Goal: Use online tool/utility: Utilize a website feature to perform a specific function

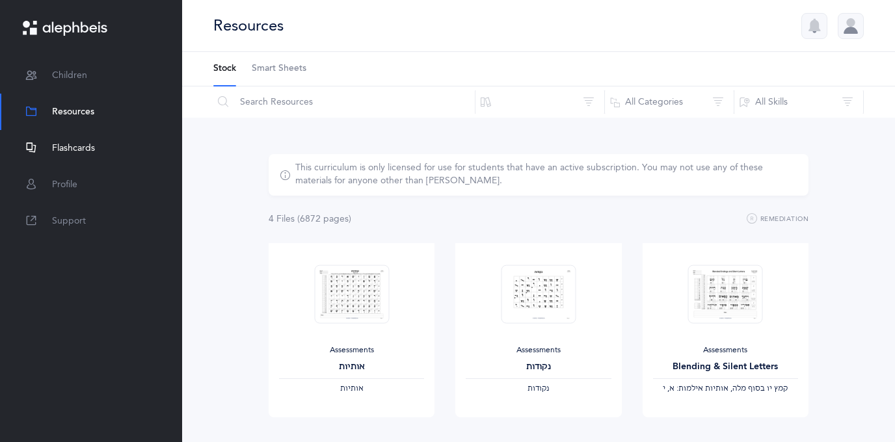
click at [48, 148] on link "Flashcards" at bounding box center [91, 148] width 182 height 36
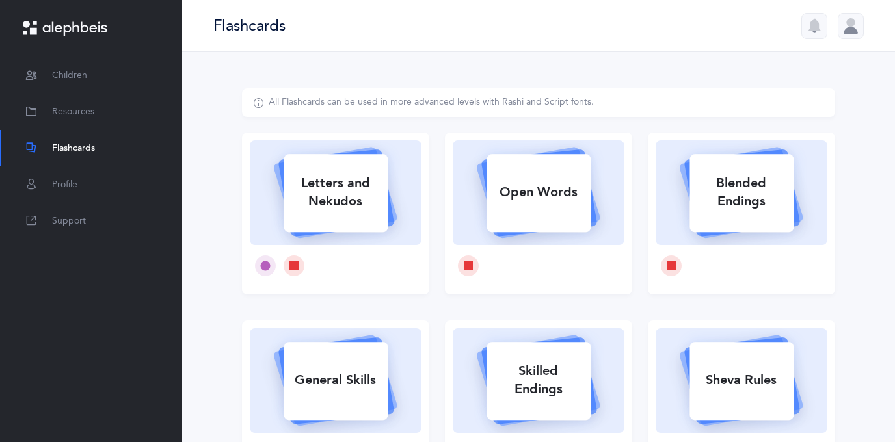
click at [318, 207] on div "Letters and Nekudos" at bounding box center [336, 192] width 104 height 52
select select
select select "single"
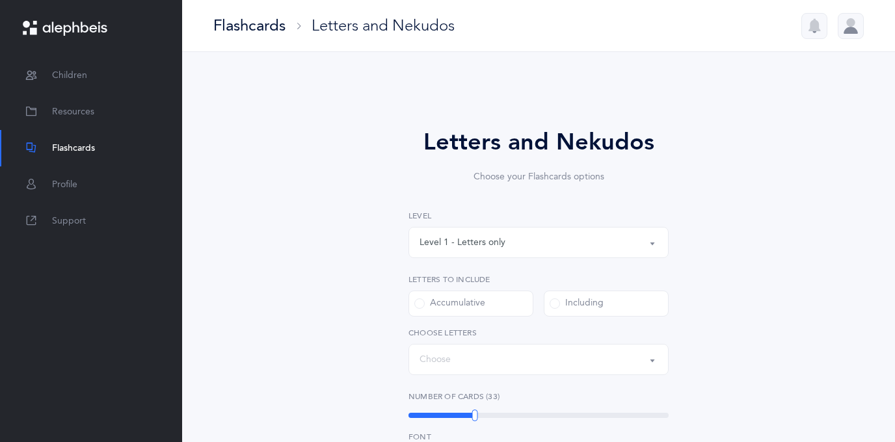
select select "27"
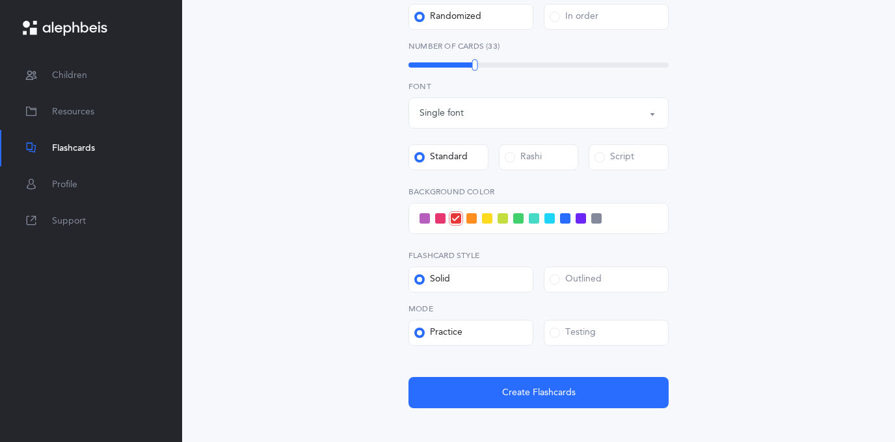
scroll to position [405, 0]
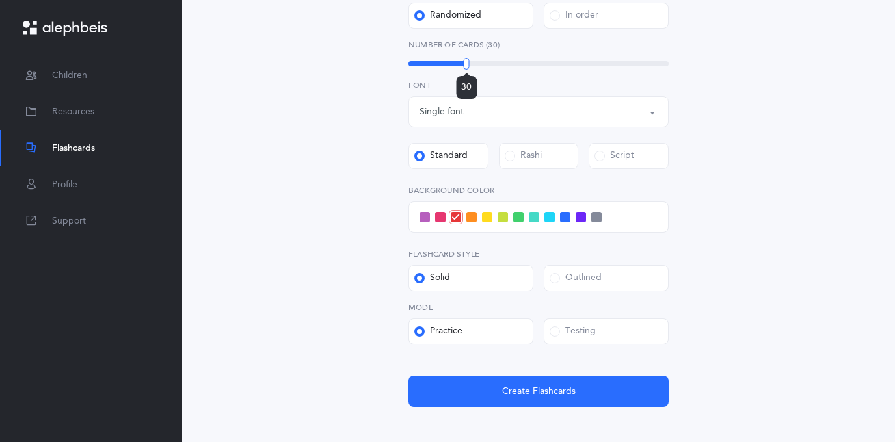
drag, startPoint x: 474, startPoint y: 59, endPoint x: 466, endPoint y: 58, distance: 7.8
click at [466, 58] on div at bounding box center [467, 64] width 6 height 12
click at [470, 213] on span at bounding box center [471, 217] width 10 height 10
click at [0, 0] on input "checkbox" at bounding box center [0, 0] width 0 height 0
click at [565, 277] on div "Outlined" at bounding box center [576, 278] width 52 height 13
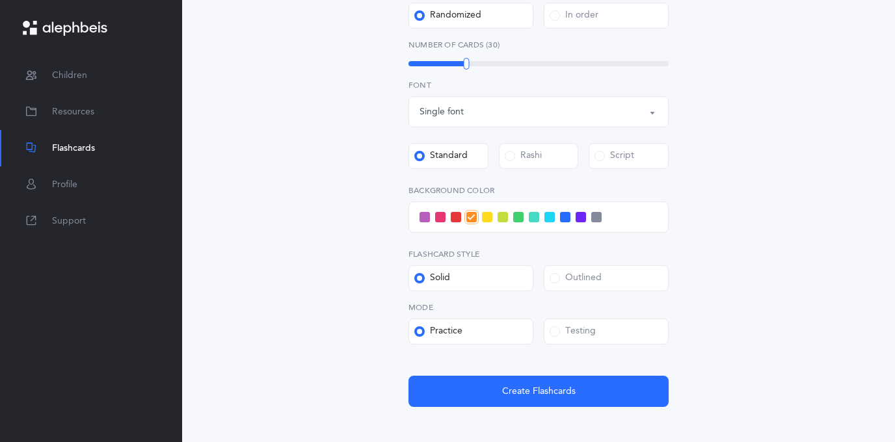
click at [0, 0] on input "Outlined" at bounding box center [0, 0] width 0 height 0
click at [563, 325] on div "Testing" at bounding box center [573, 331] width 46 height 13
click at [0, 0] on input "Testing" at bounding box center [0, 0] width 0 height 0
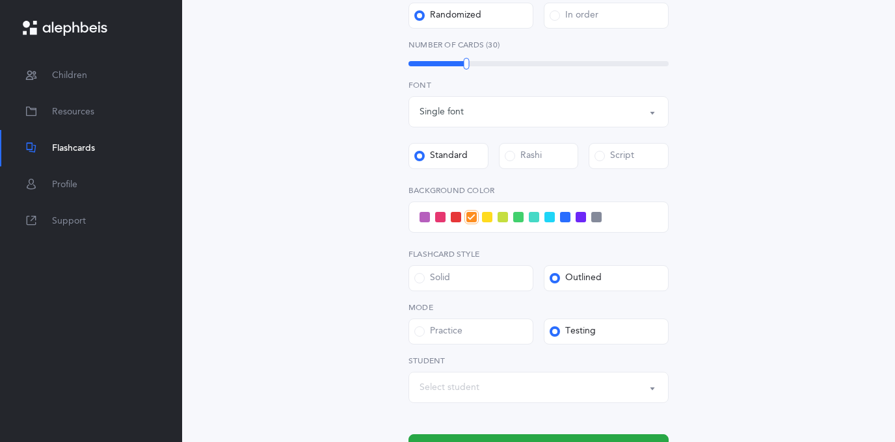
click at [425, 389] on div "Select student" at bounding box center [449, 388] width 60 height 14
click at [462, 341] on span "[PERSON_NAME]" at bounding box center [465, 347] width 73 height 12
select select "14313"
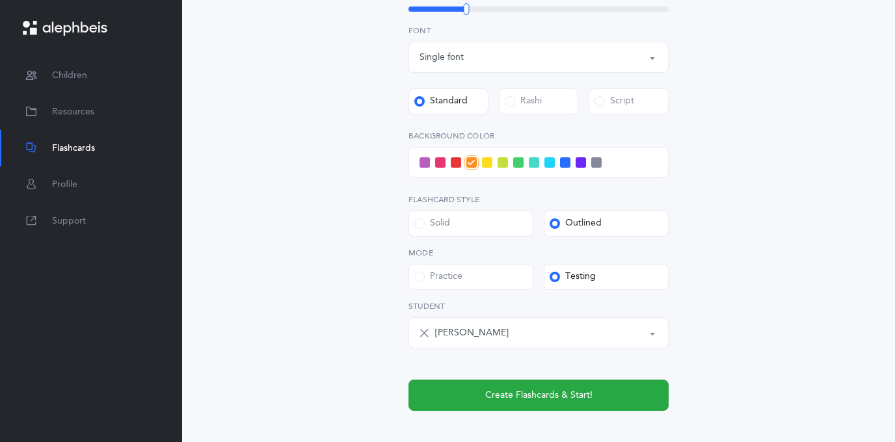
scroll to position [464, 0]
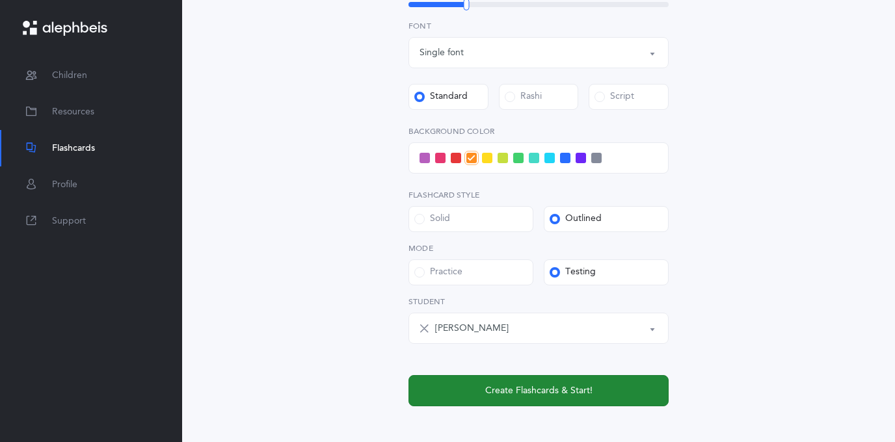
click at [524, 382] on button "Create Flashcards & Start!" at bounding box center [538, 390] width 260 height 31
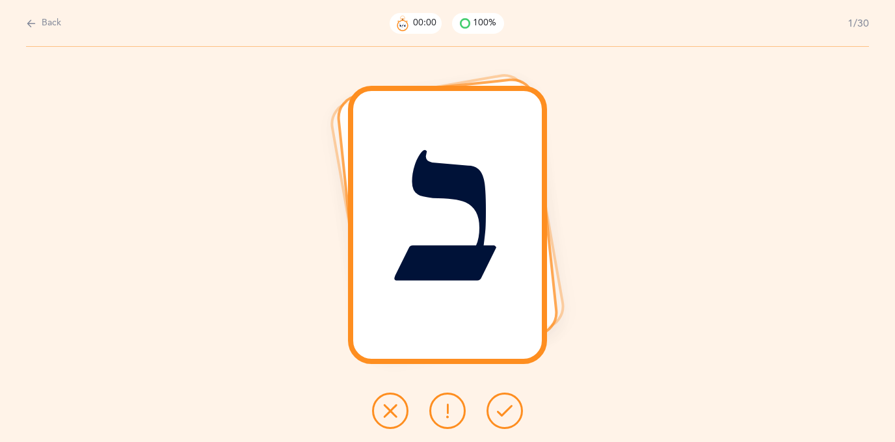
scroll to position [0, 0]
click at [503, 395] on button at bounding box center [504, 411] width 36 height 36
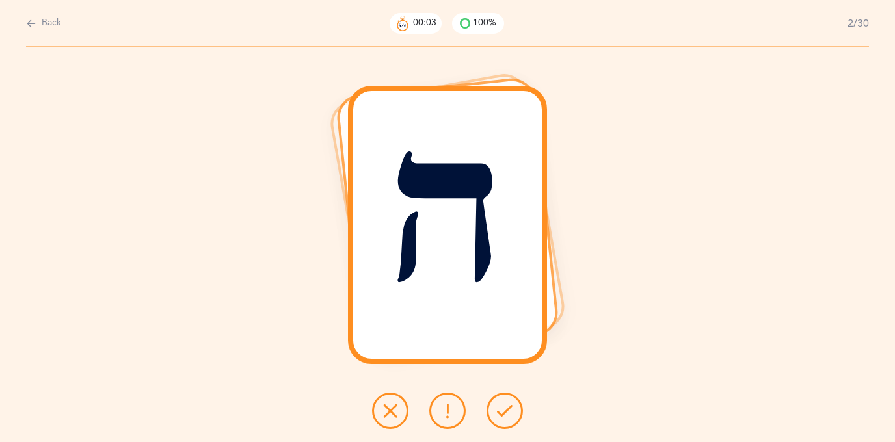
click at [504, 393] on button at bounding box center [504, 411] width 36 height 36
click at [504, 394] on button at bounding box center [504, 411] width 36 height 36
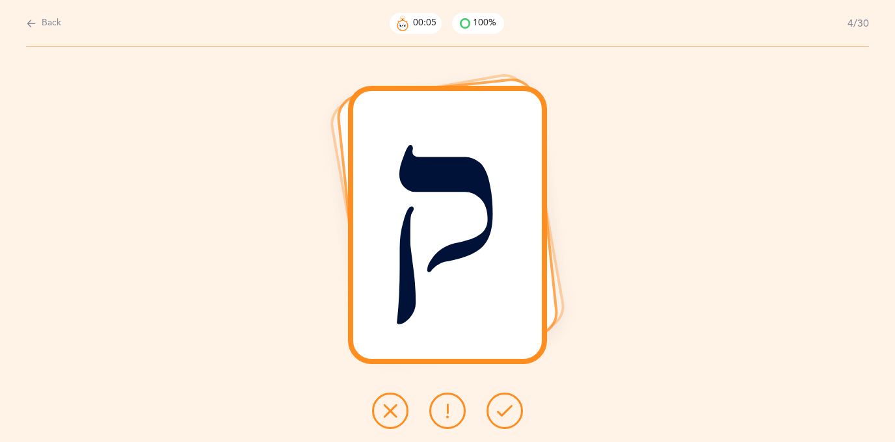
click at [504, 394] on button at bounding box center [504, 411] width 36 height 36
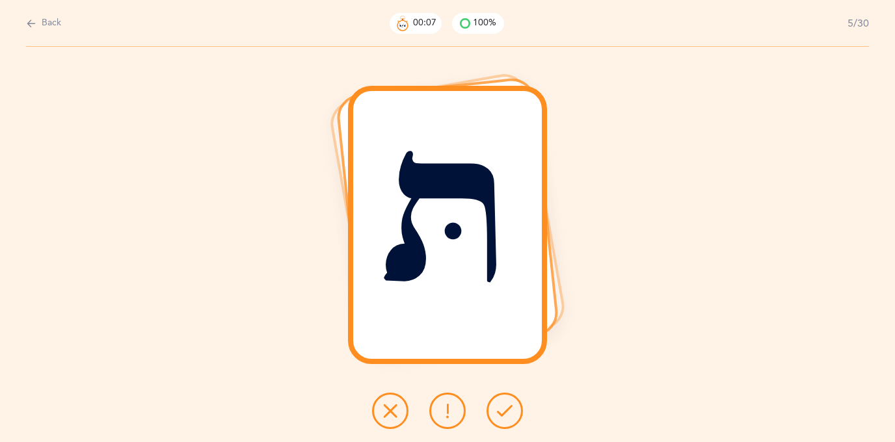
click at [502, 397] on button at bounding box center [504, 411] width 36 height 36
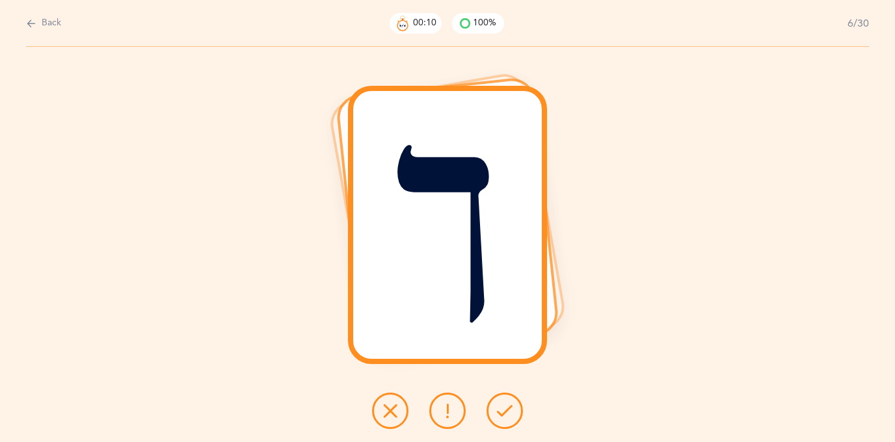
click at [501, 397] on button at bounding box center [504, 411] width 36 height 36
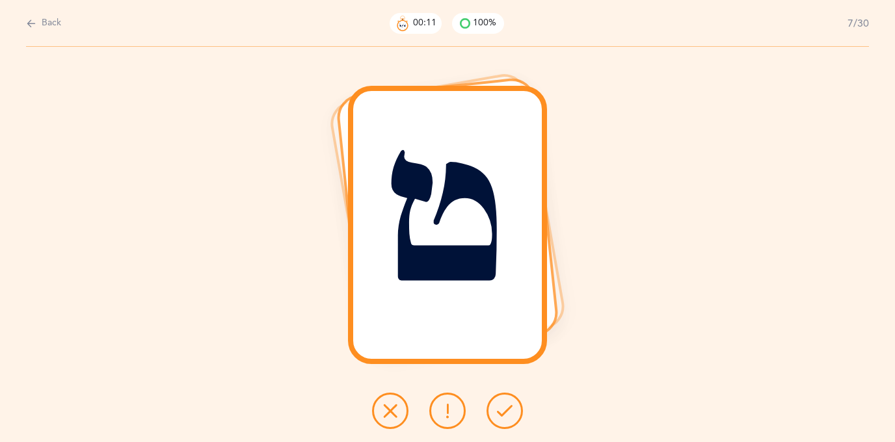
click at [502, 398] on button at bounding box center [504, 411] width 36 height 36
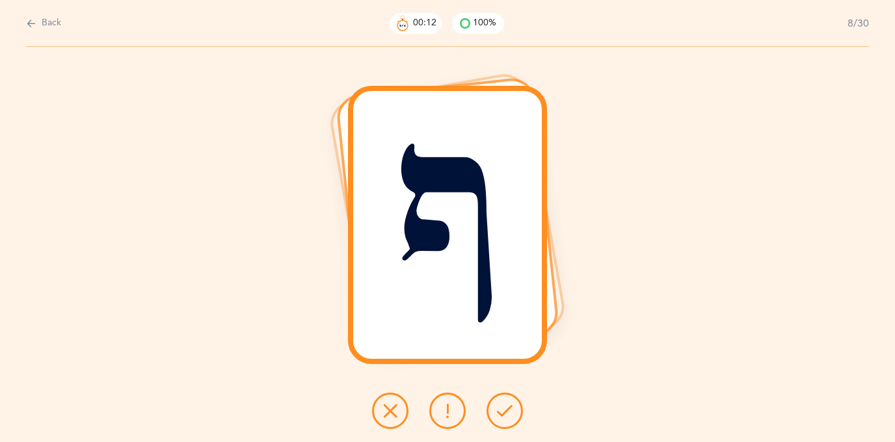
click at [501, 398] on button at bounding box center [504, 411] width 36 height 36
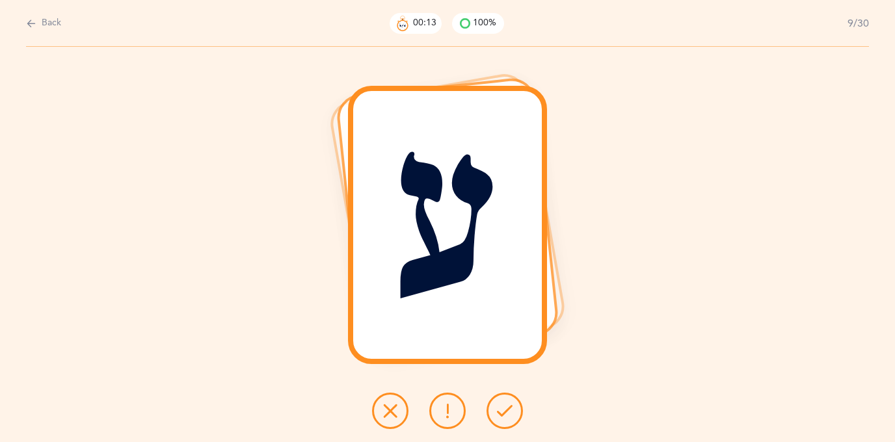
click at [501, 399] on button at bounding box center [504, 411] width 36 height 36
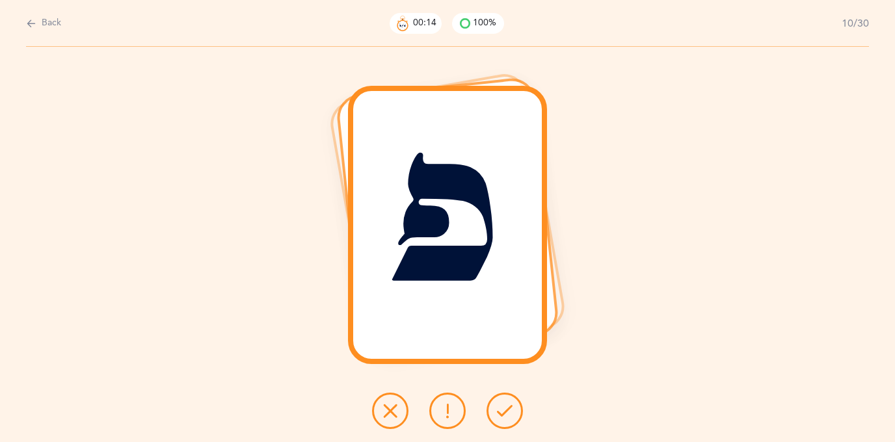
click at [500, 399] on button at bounding box center [504, 411] width 36 height 36
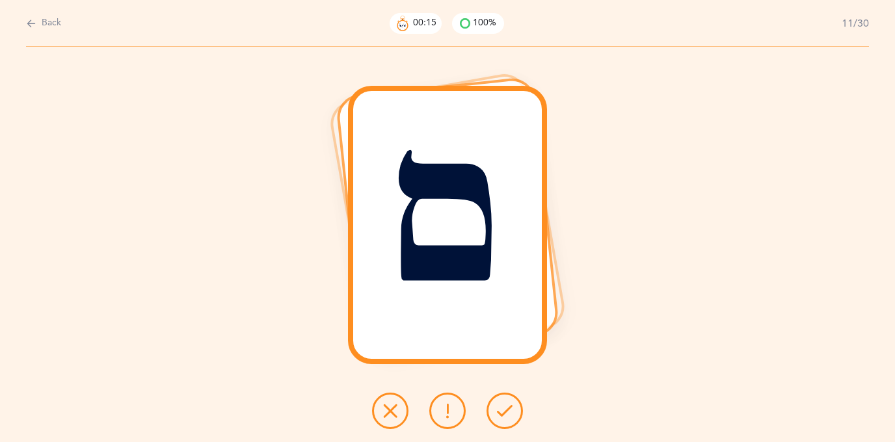
click at [500, 398] on button at bounding box center [504, 411] width 36 height 36
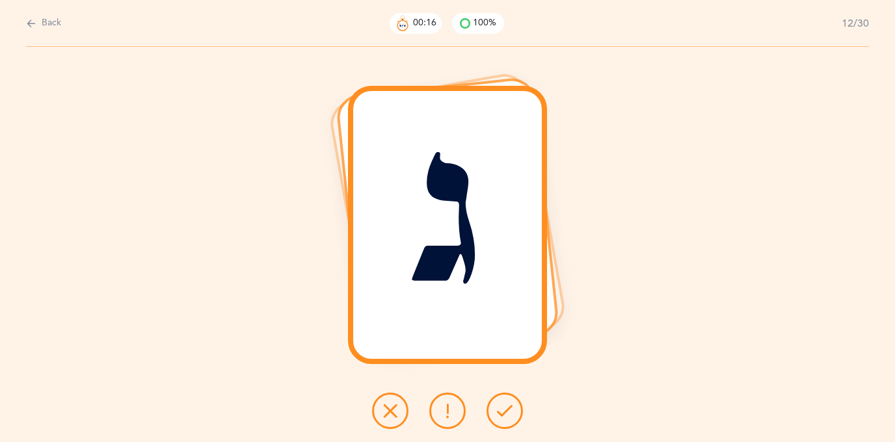
click at [500, 399] on button at bounding box center [504, 411] width 36 height 36
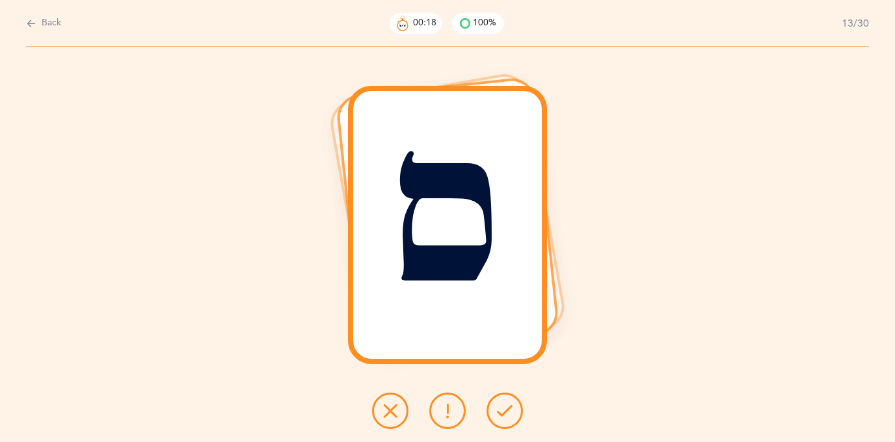
click at [499, 400] on button at bounding box center [504, 411] width 36 height 36
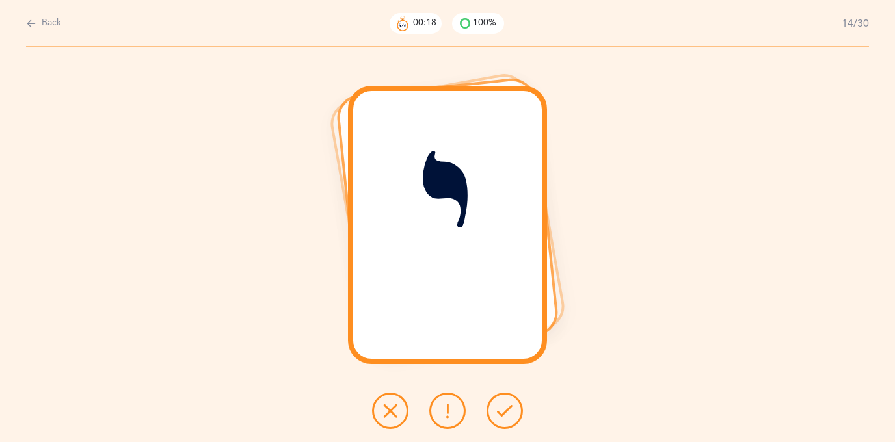
click at [498, 400] on button at bounding box center [504, 411] width 36 height 36
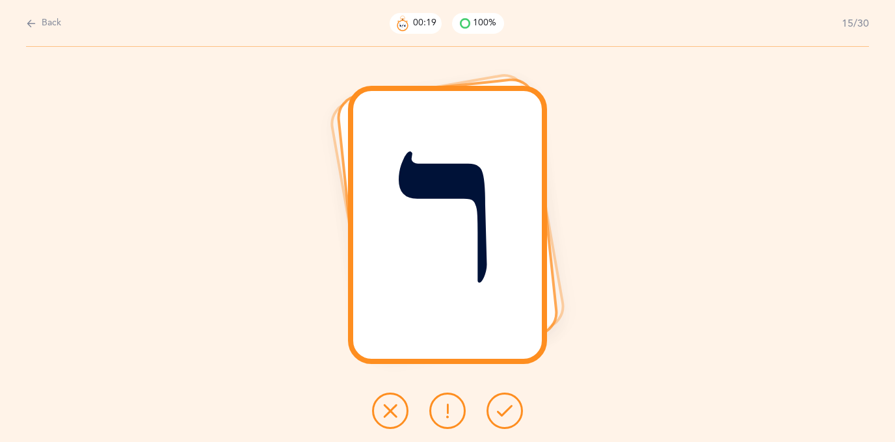
click at [498, 400] on button at bounding box center [504, 411] width 36 height 36
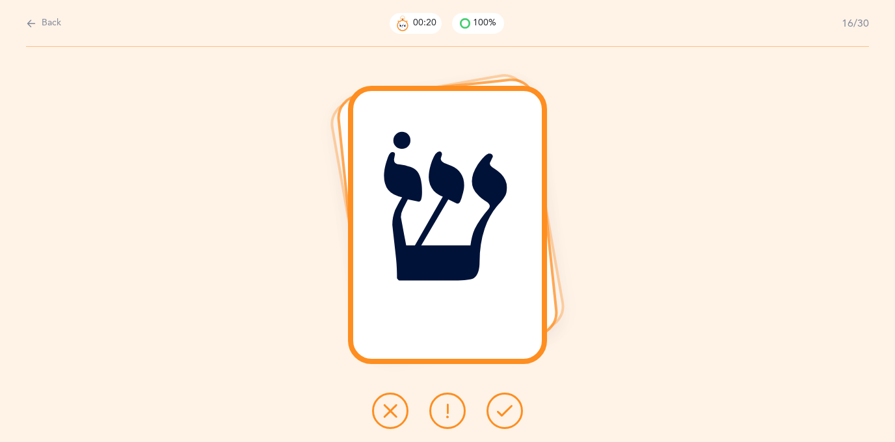
click at [498, 400] on button at bounding box center [504, 411] width 36 height 36
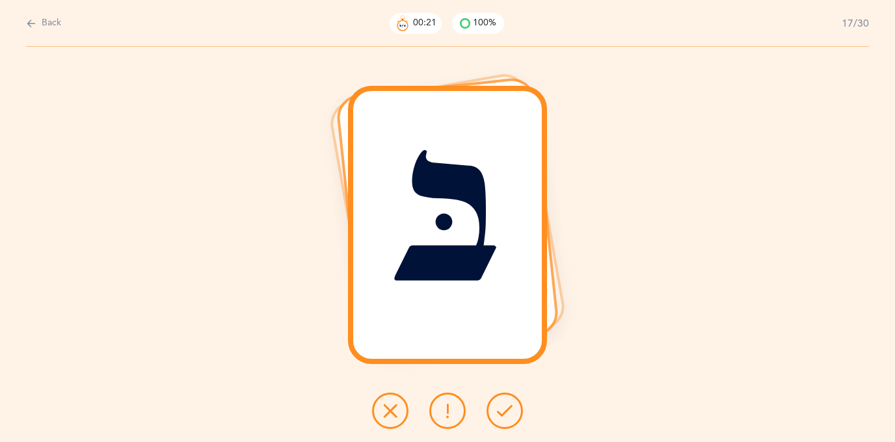
click at [498, 400] on button at bounding box center [504, 411] width 36 height 36
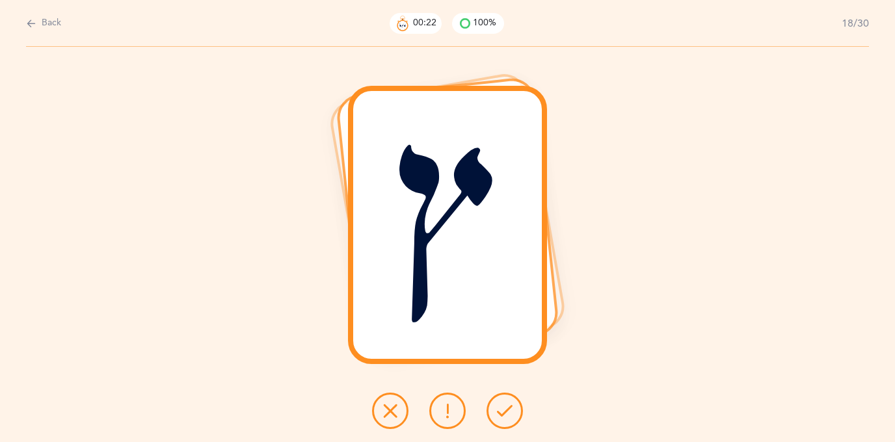
click at [497, 401] on button at bounding box center [504, 411] width 36 height 36
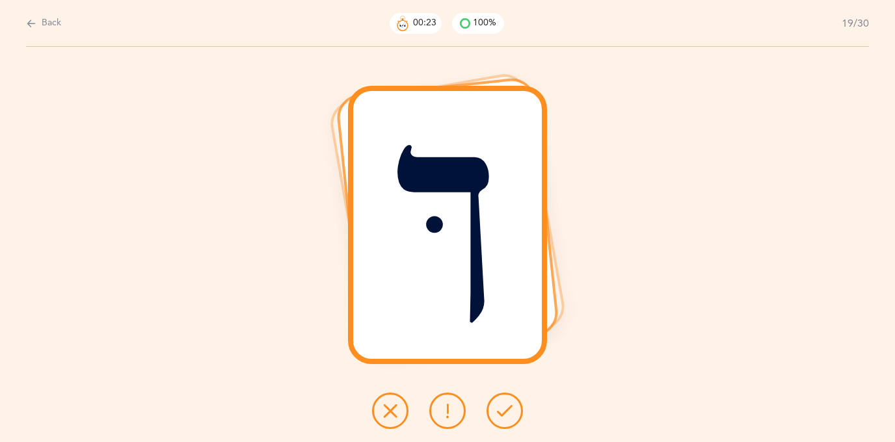
click at [497, 401] on button at bounding box center [504, 411] width 36 height 36
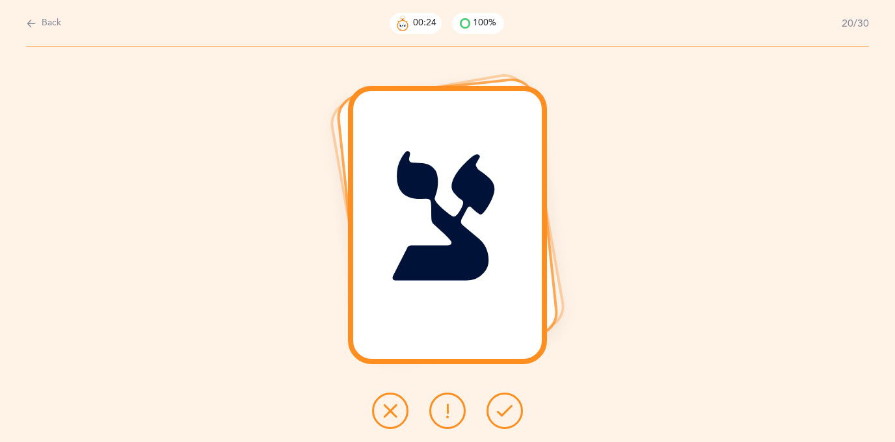
click at [497, 402] on button at bounding box center [504, 411] width 36 height 36
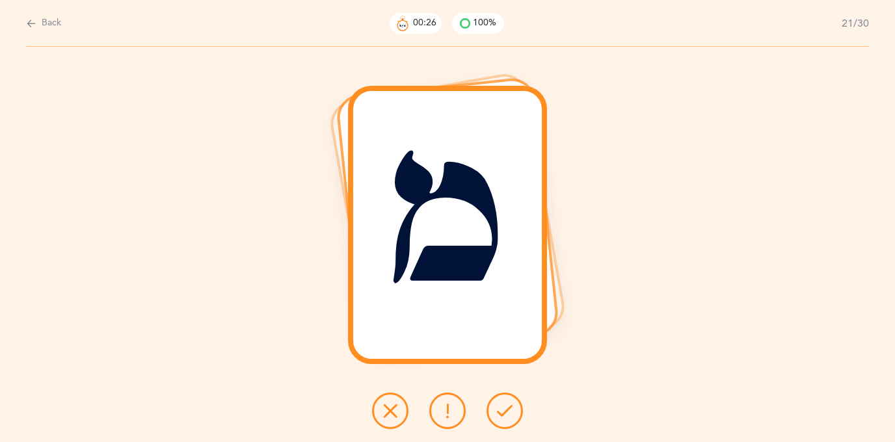
click at [497, 403] on icon at bounding box center [505, 411] width 16 height 16
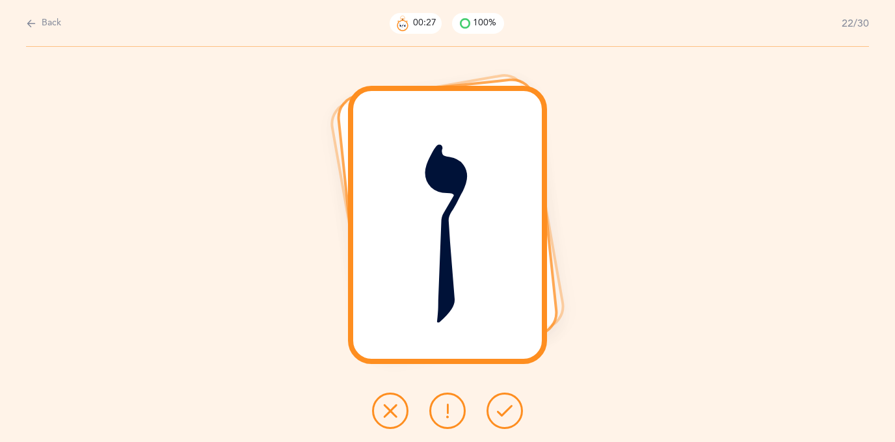
click at [497, 403] on icon at bounding box center [505, 411] width 16 height 16
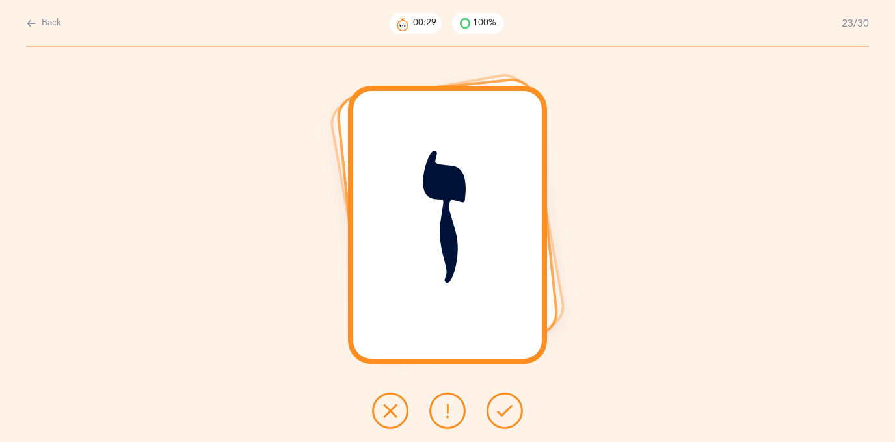
click at [498, 403] on icon at bounding box center [505, 411] width 16 height 16
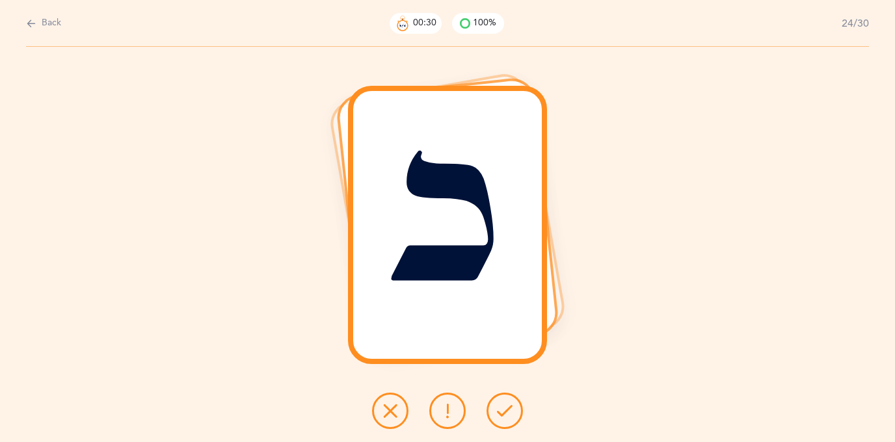
click at [498, 402] on button at bounding box center [504, 411] width 36 height 36
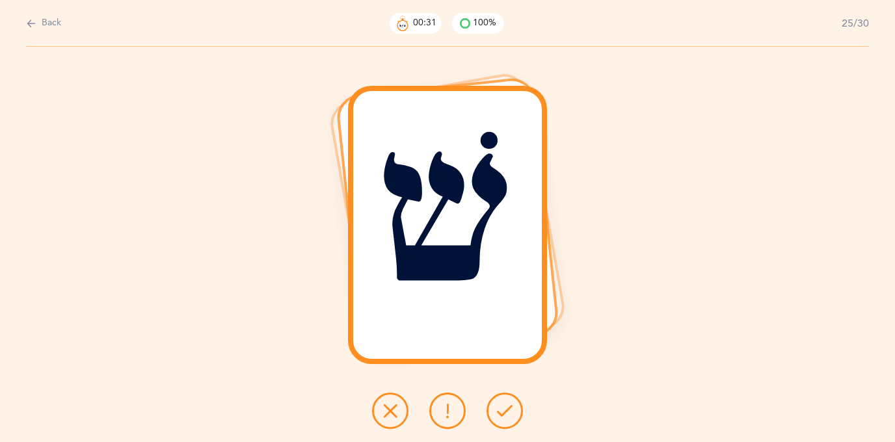
click at [498, 402] on button at bounding box center [504, 411] width 36 height 36
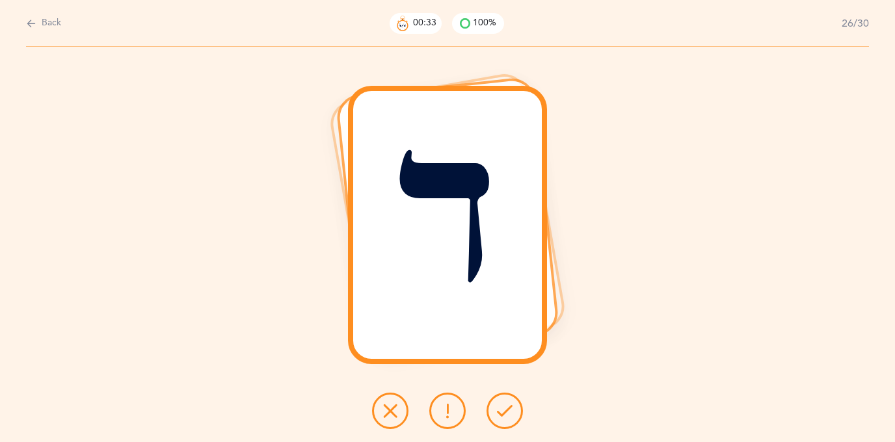
click at [499, 404] on icon at bounding box center [505, 411] width 16 height 16
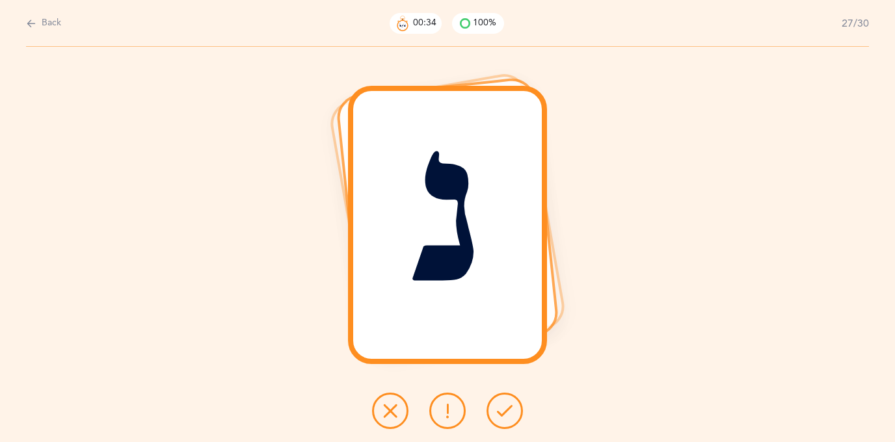
click at [499, 405] on icon at bounding box center [505, 411] width 16 height 16
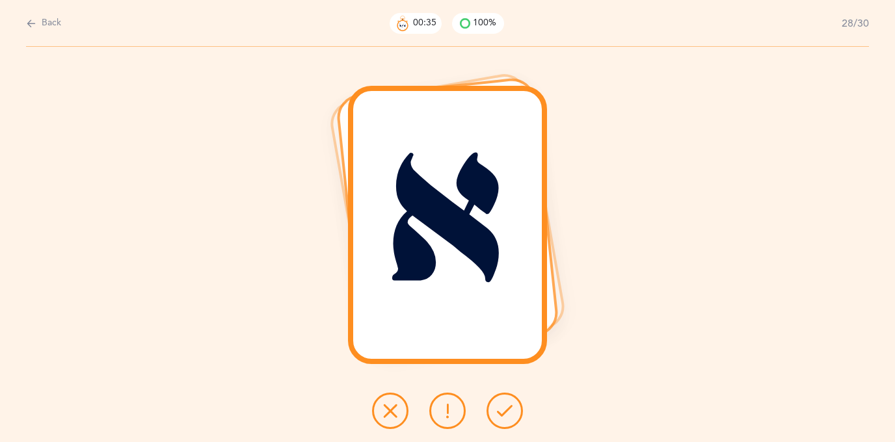
click at [499, 405] on icon at bounding box center [505, 411] width 16 height 16
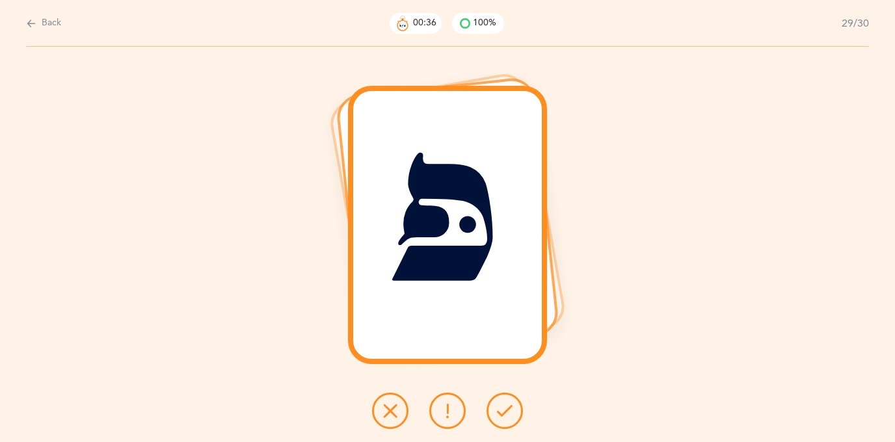
click at [499, 405] on icon at bounding box center [505, 411] width 16 height 16
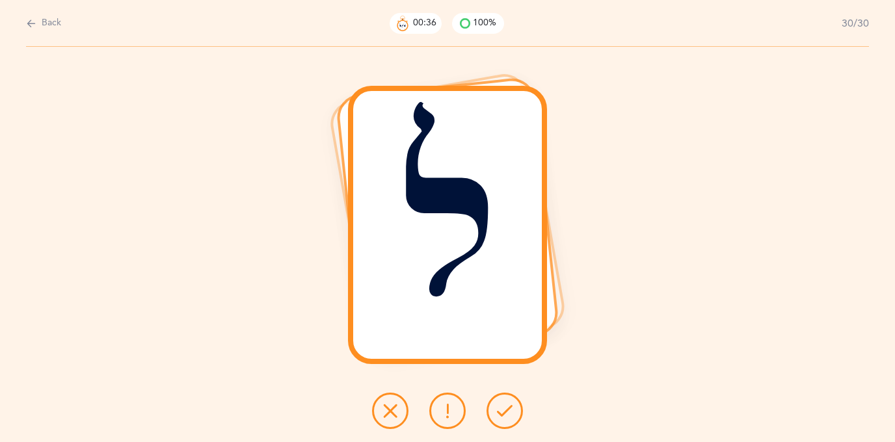
click at [499, 405] on icon at bounding box center [505, 411] width 16 height 16
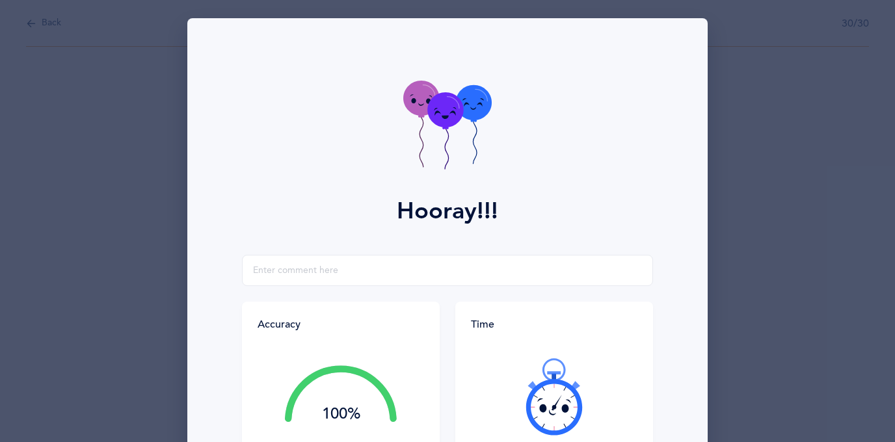
drag, startPoint x: 679, startPoint y: 395, endPoint x: 678, endPoint y: 386, distance: 9.1
click at [678, 386] on div "Accuracy 100% You got 30/30 right! Great Job! You are an accurate reader! Time …" at bounding box center [447, 376] width 505 height 242
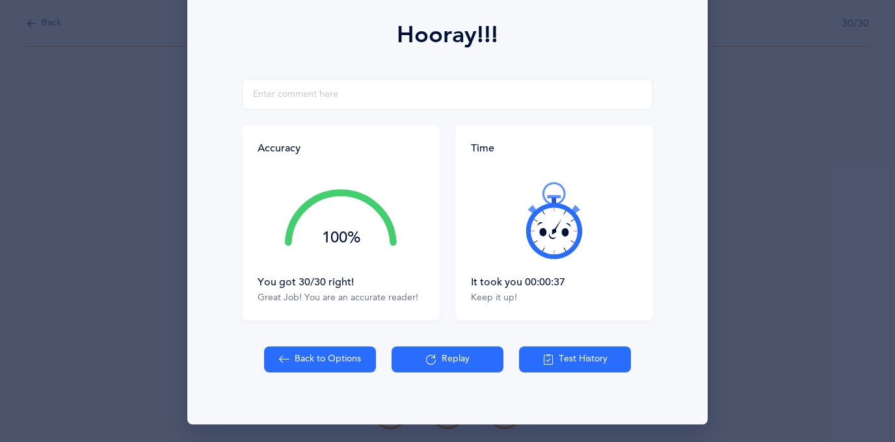
scroll to position [177, 0]
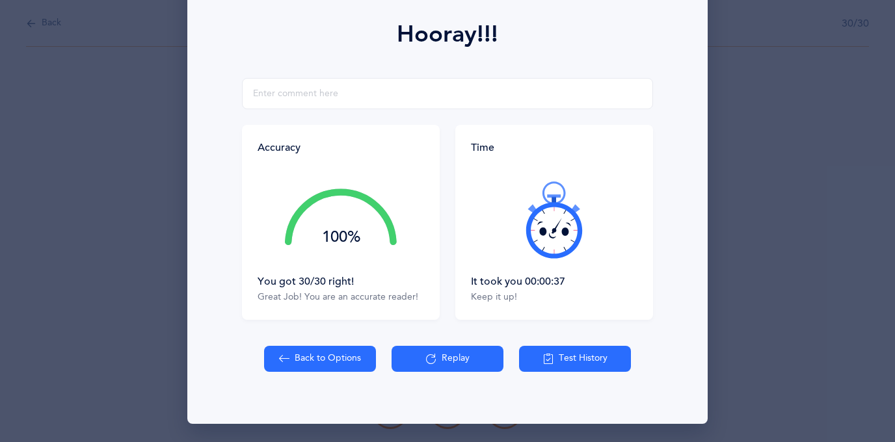
click at [334, 352] on button "Back to Options" at bounding box center [320, 359] width 112 height 26
select select "27"
select select "single"
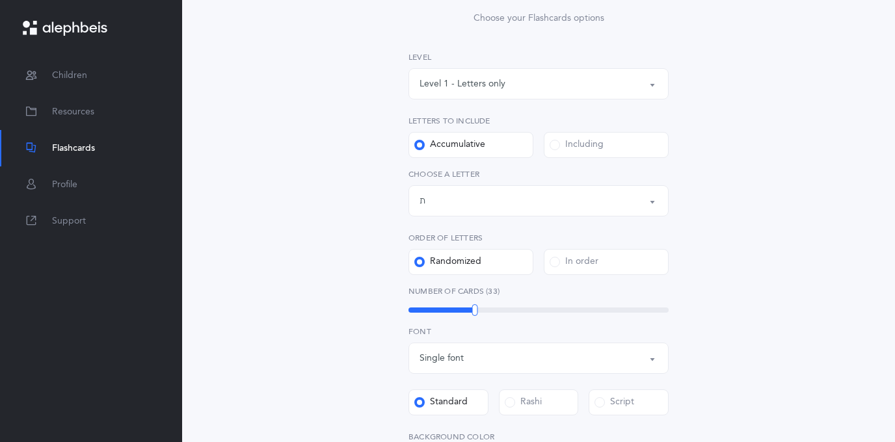
scroll to position [165, 0]
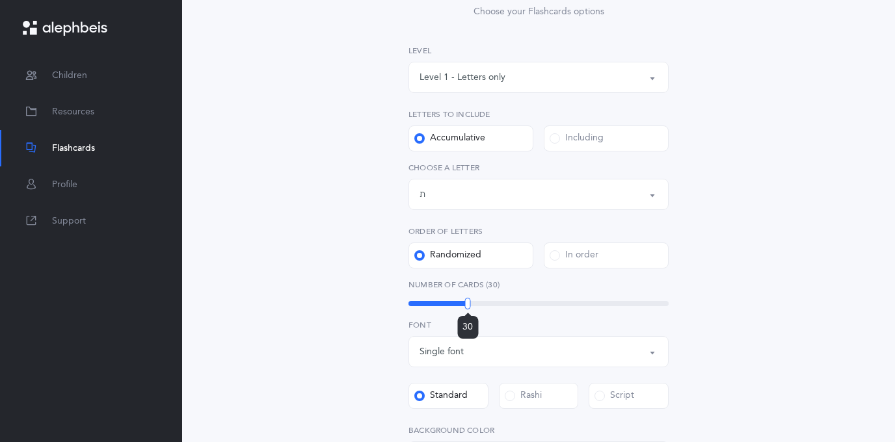
click at [468, 300] on div at bounding box center [468, 304] width 6 height 12
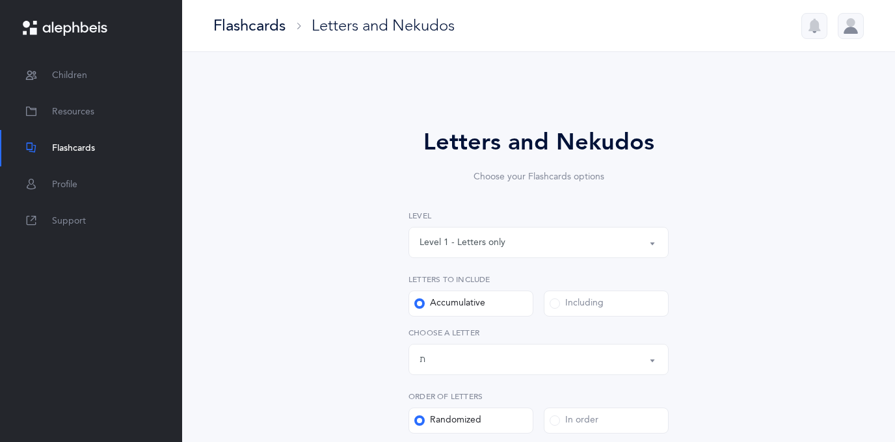
click at [656, 237] on button "Level 1 - Letters only" at bounding box center [538, 242] width 260 height 31
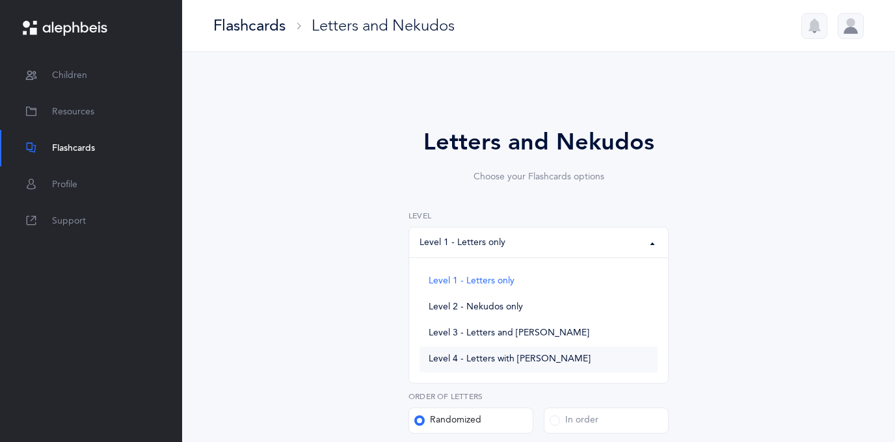
click at [544, 363] on span "Level 4 - Letters with [PERSON_NAME]" at bounding box center [510, 360] width 162 height 12
select select "4"
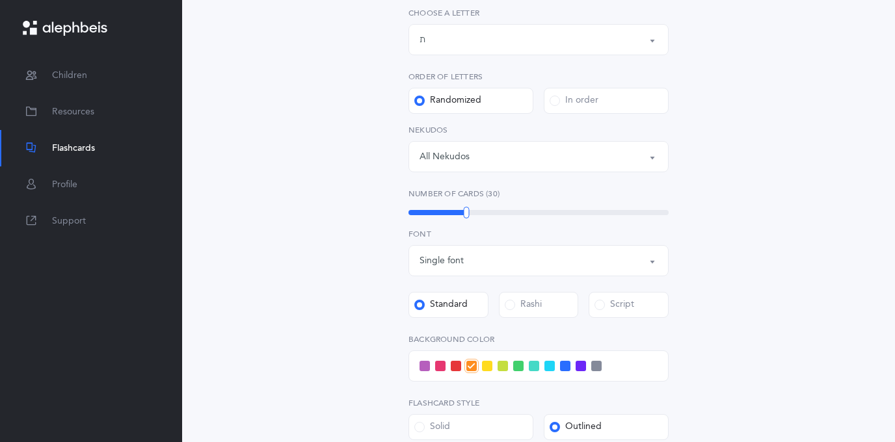
scroll to position [327, 0]
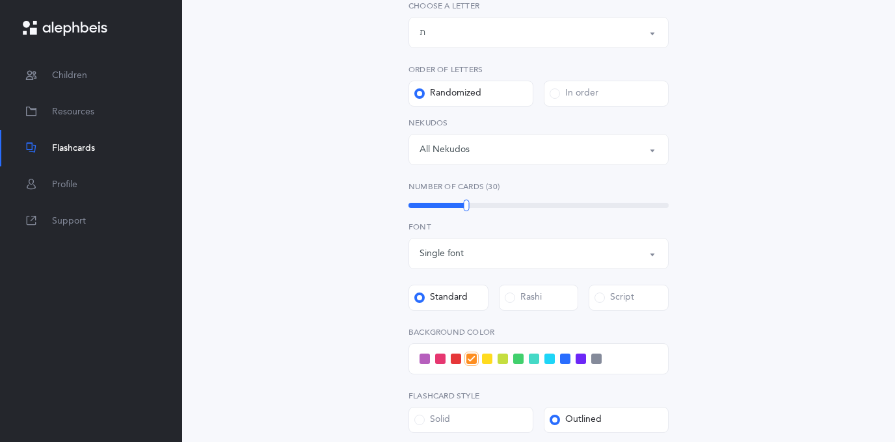
click at [488, 355] on span at bounding box center [487, 359] width 10 height 10
click at [0, 0] on input "checkbox" at bounding box center [0, 0] width 0 height 0
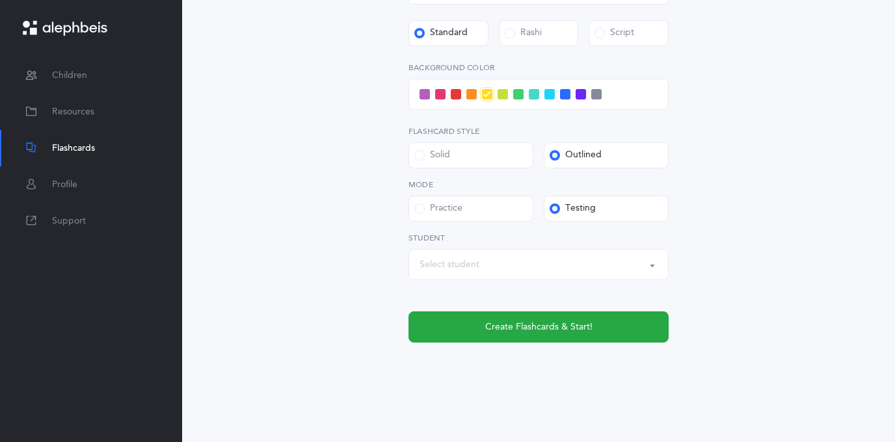
scroll to position [596, 0]
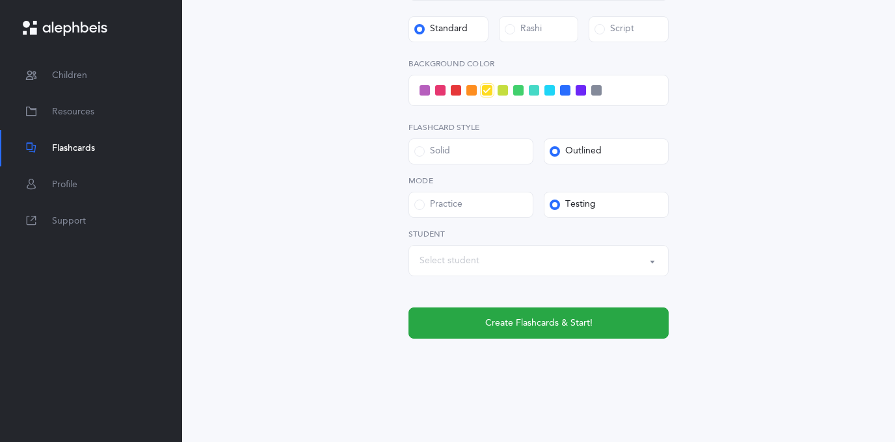
click at [411, 249] on button "Select student" at bounding box center [538, 260] width 260 height 31
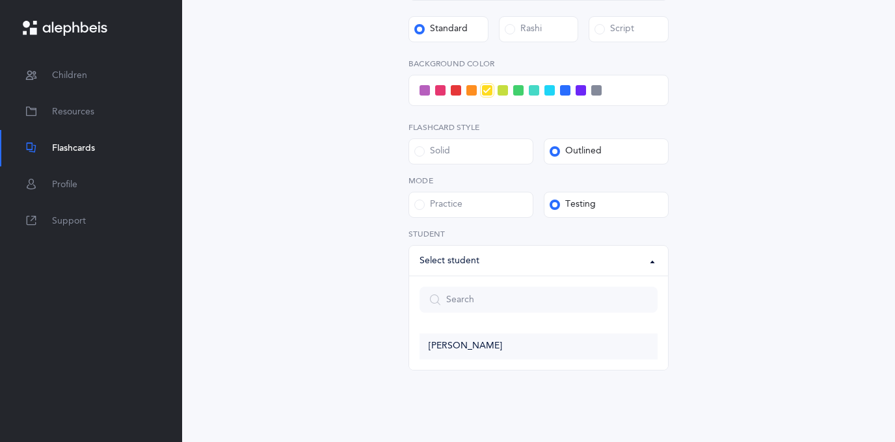
click at [457, 343] on span "[PERSON_NAME]" at bounding box center [465, 347] width 73 height 12
select select "14313"
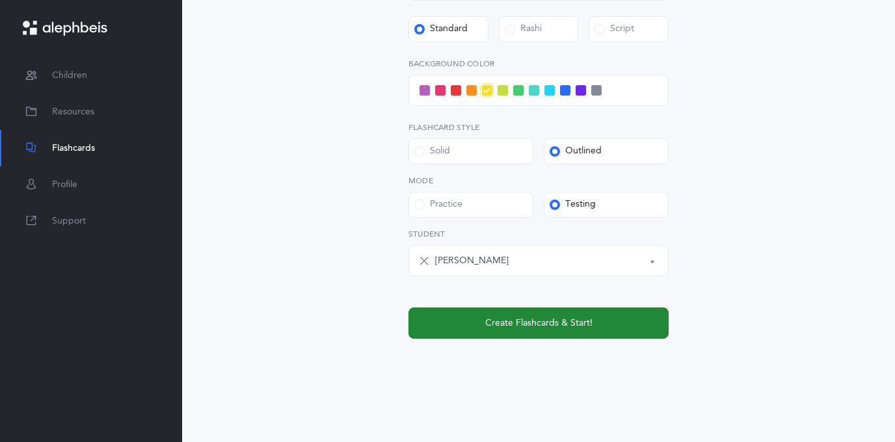
click at [512, 315] on button "Create Flashcards & Start!" at bounding box center [538, 323] width 260 height 31
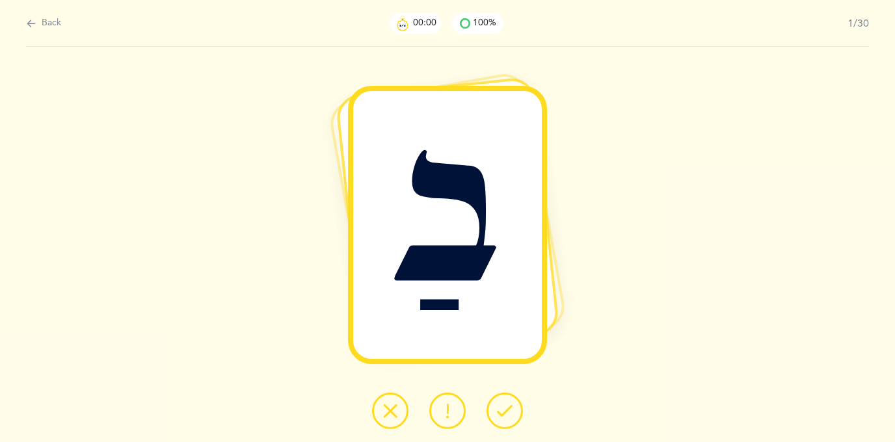
scroll to position [0, 0]
click at [499, 406] on icon at bounding box center [505, 411] width 16 height 16
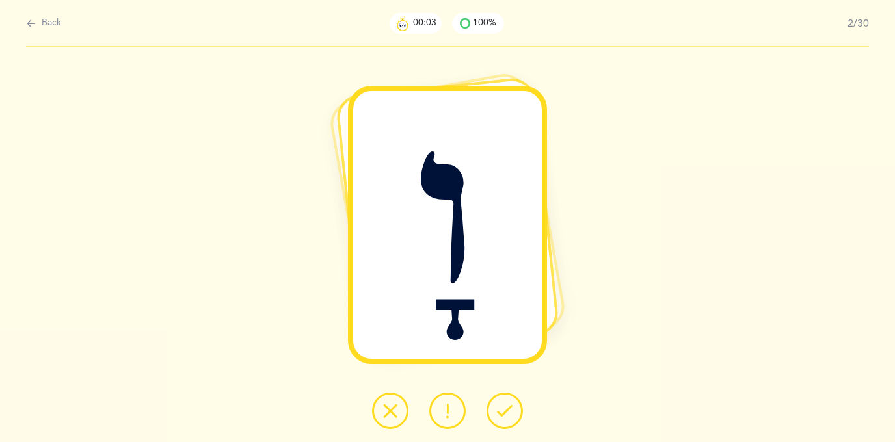
click at [499, 406] on icon at bounding box center [505, 411] width 16 height 16
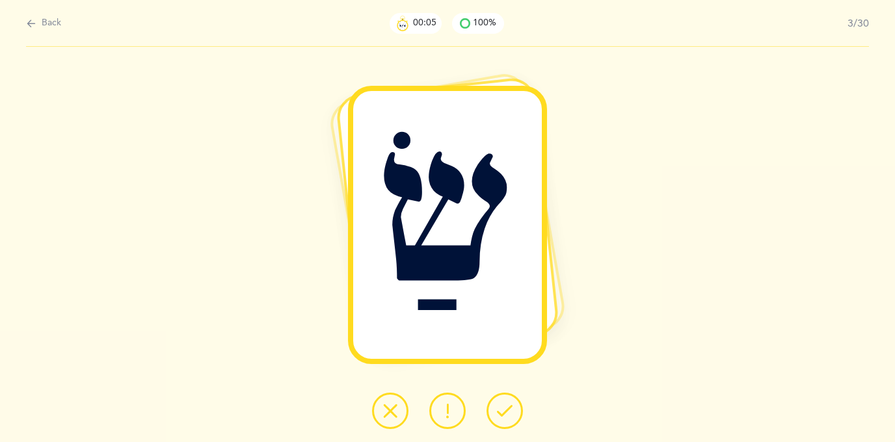
click at [499, 406] on icon at bounding box center [505, 411] width 16 height 16
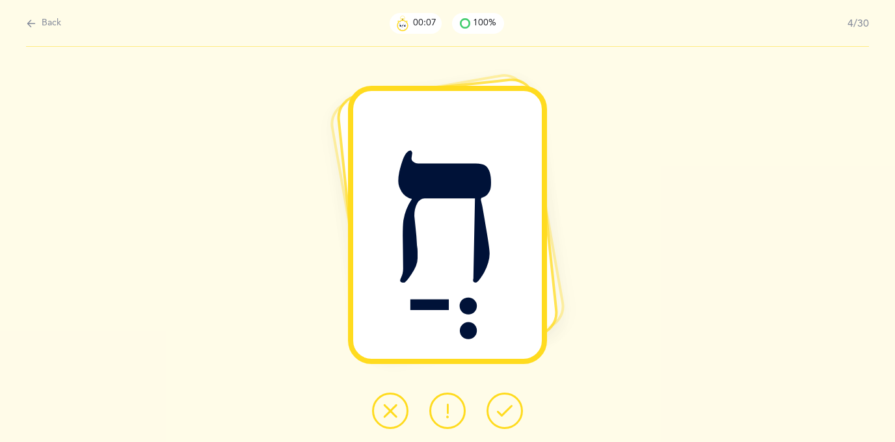
click at [498, 406] on icon at bounding box center [505, 411] width 16 height 16
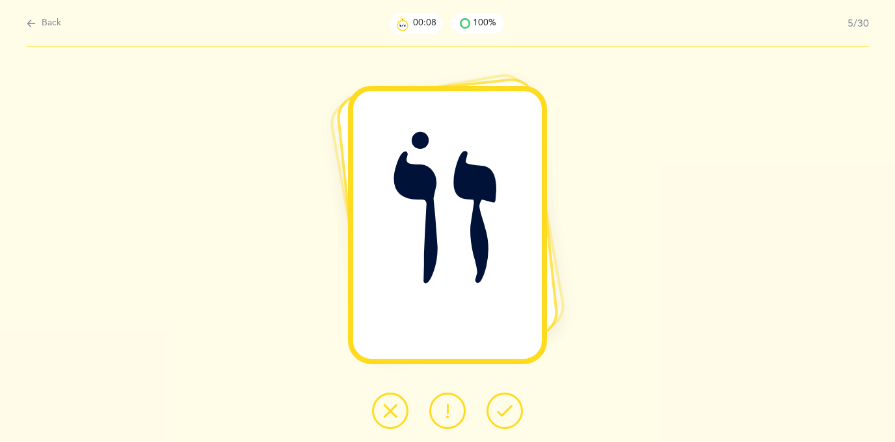
click at [497, 405] on icon at bounding box center [505, 411] width 16 height 16
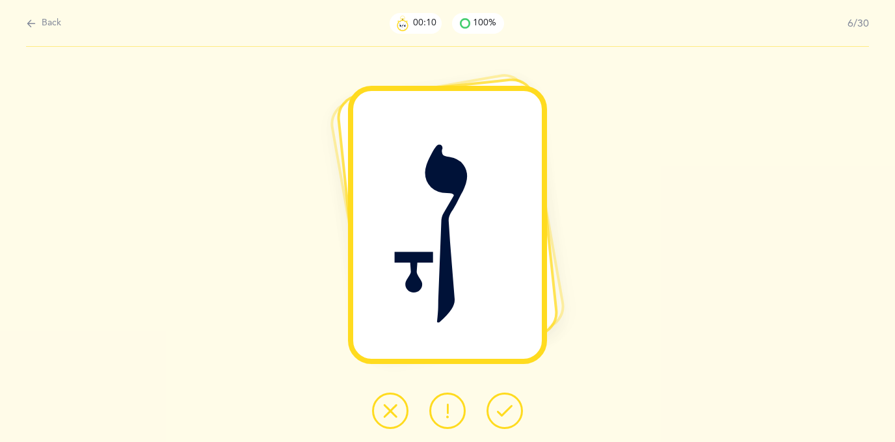
click at [497, 405] on icon at bounding box center [505, 411] width 16 height 16
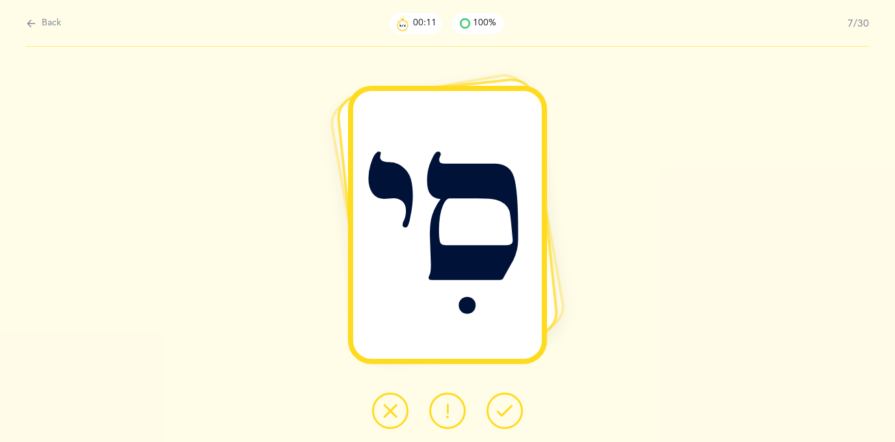
click at [497, 405] on icon at bounding box center [505, 411] width 16 height 16
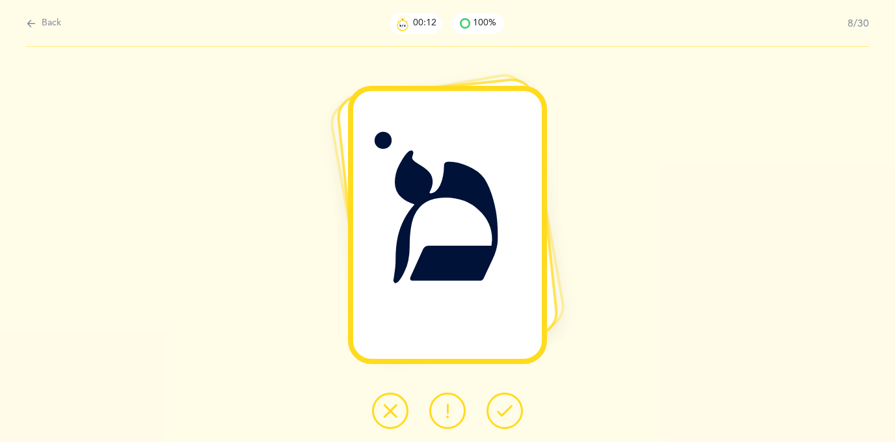
click at [497, 405] on icon at bounding box center [505, 411] width 16 height 16
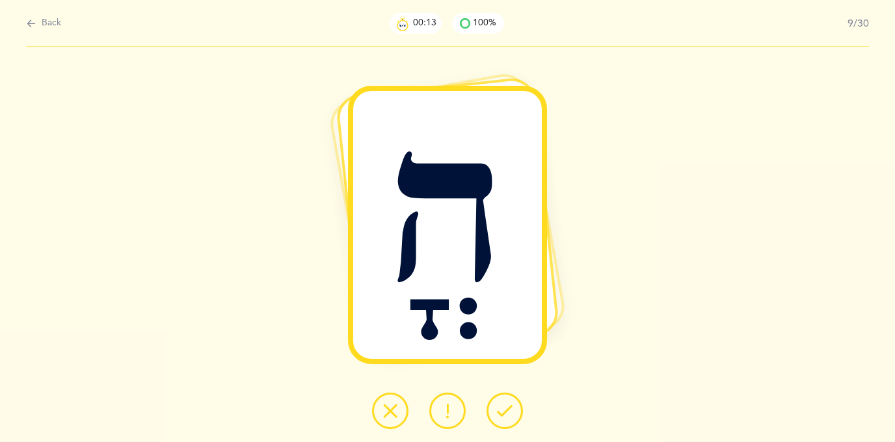
click at [497, 405] on icon at bounding box center [505, 411] width 16 height 16
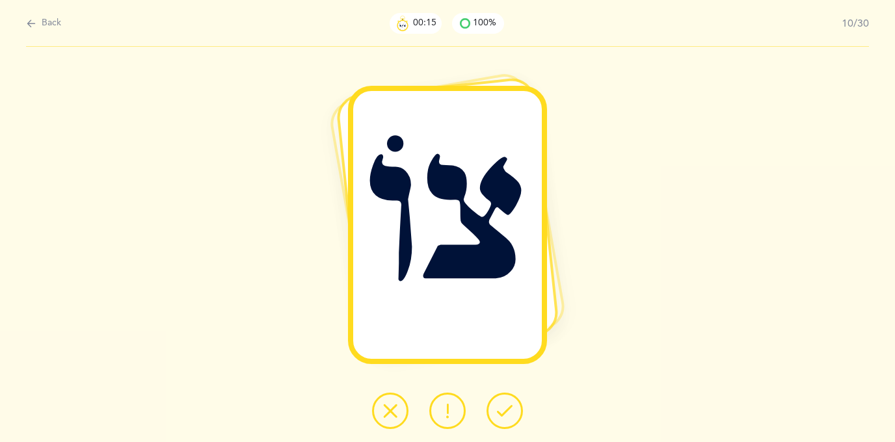
click at [497, 405] on icon at bounding box center [505, 411] width 16 height 16
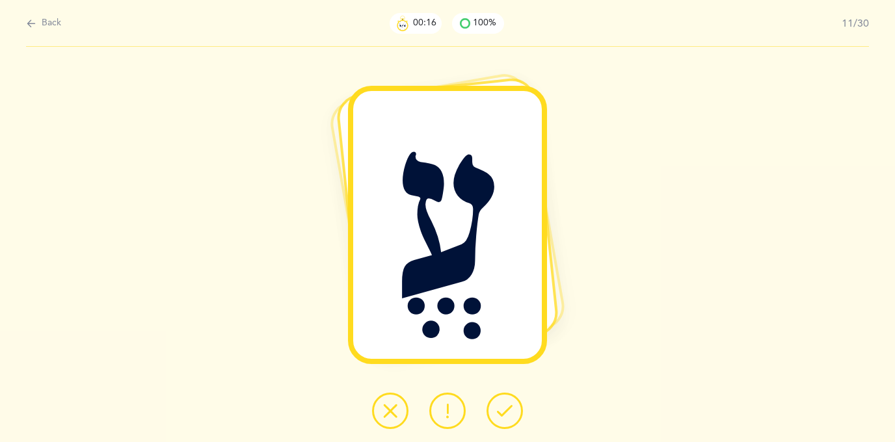
click at [498, 406] on icon at bounding box center [505, 411] width 16 height 16
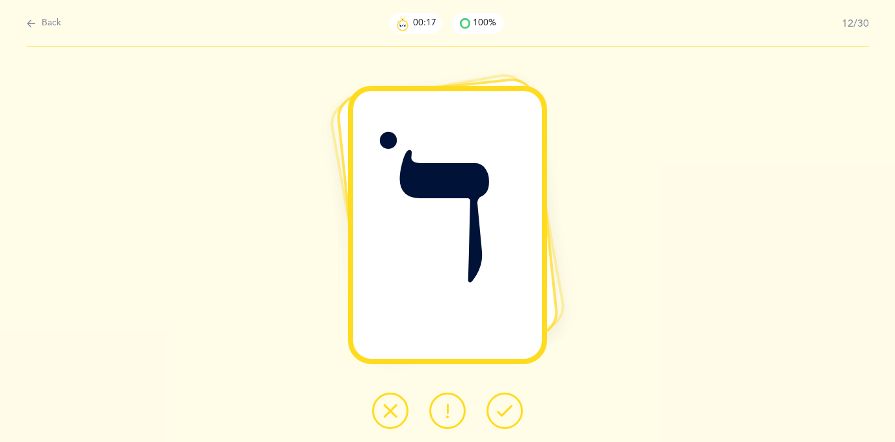
click at [498, 406] on icon at bounding box center [505, 411] width 16 height 16
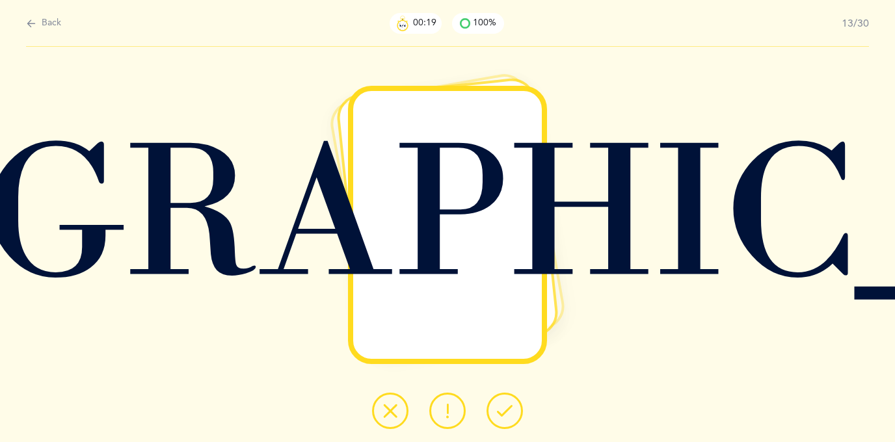
click at [498, 406] on icon at bounding box center [505, 411] width 16 height 16
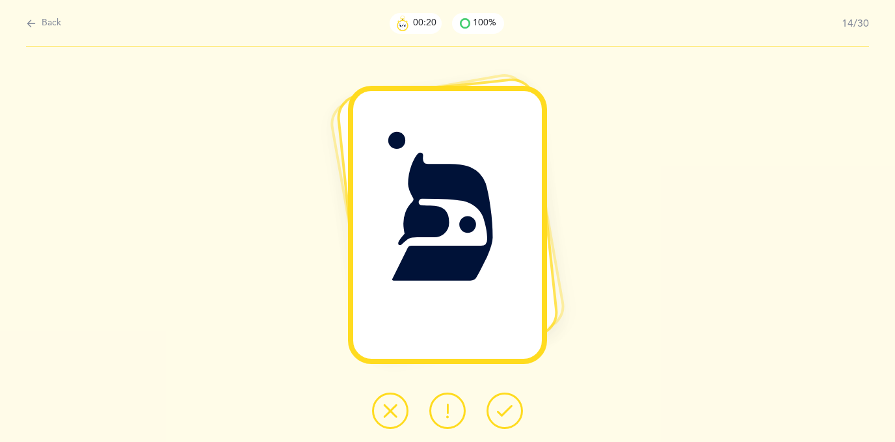
click at [499, 405] on icon at bounding box center [505, 411] width 16 height 16
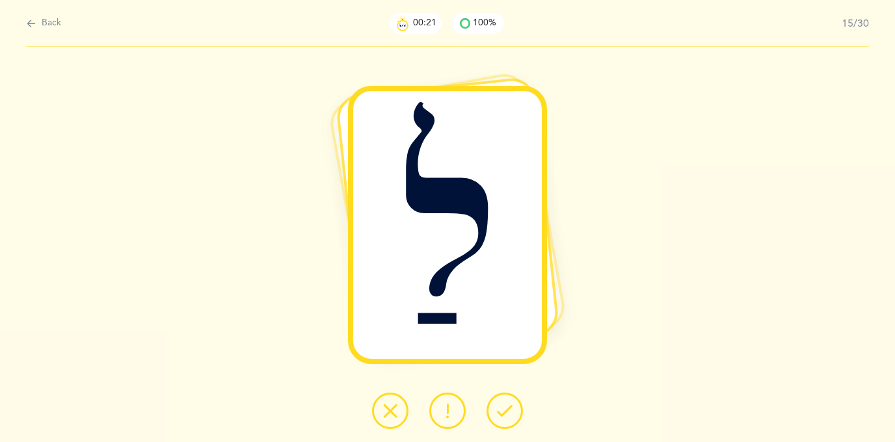
click at [499, 406] on icon at bounding box center [505, 411] width 16 height 16
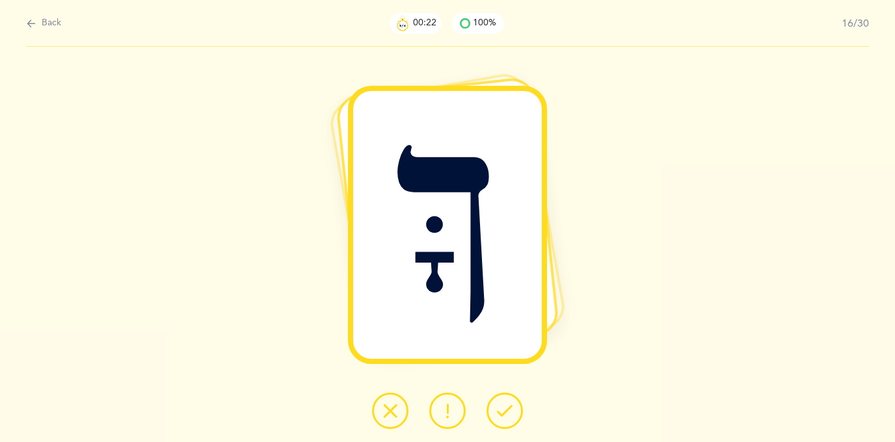
click at [500, 406] on icon at bounding box center [505, 411] width 16 height 16
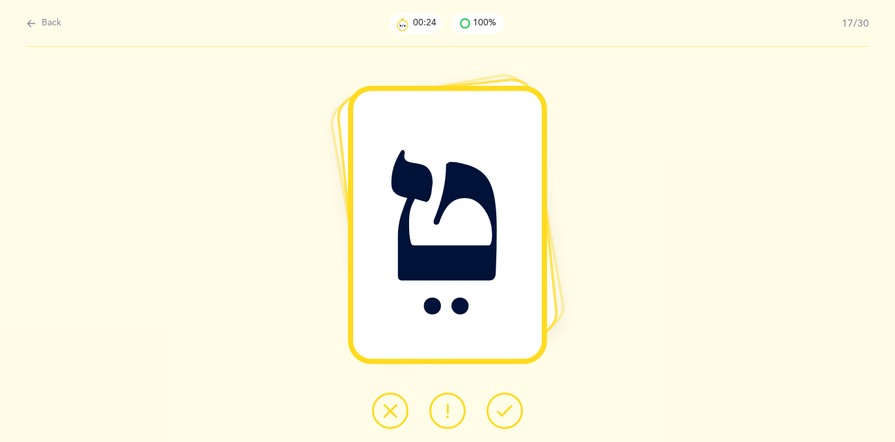
click at [501, 406] on icon at bounding box center [505, 411] width 16 height 16
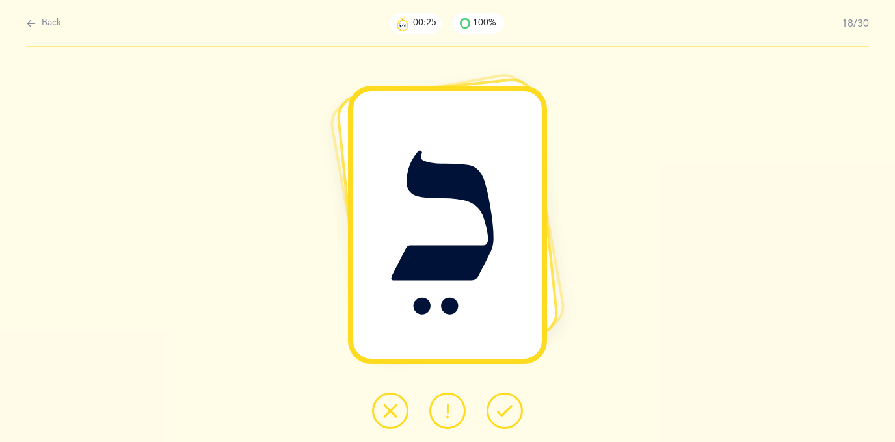
click at [501, 406] on icon at bounding box center [505, 411] width 16 height 16
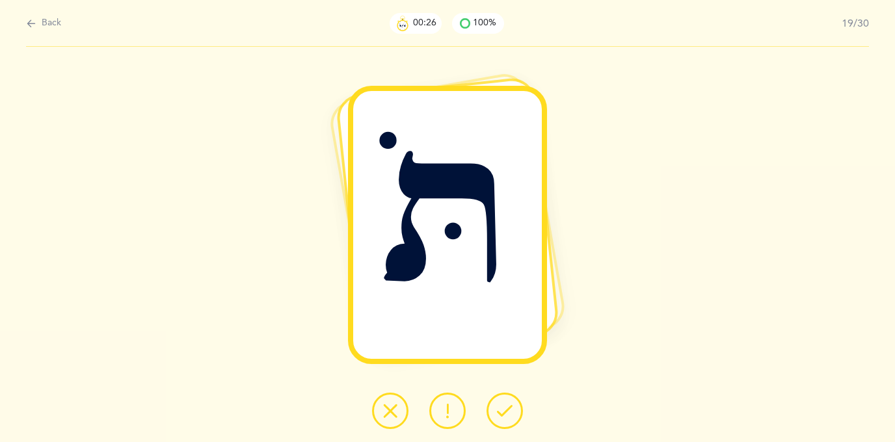
click at [500, 408] on icon at bounding box center [505, 411] width 16 height 16
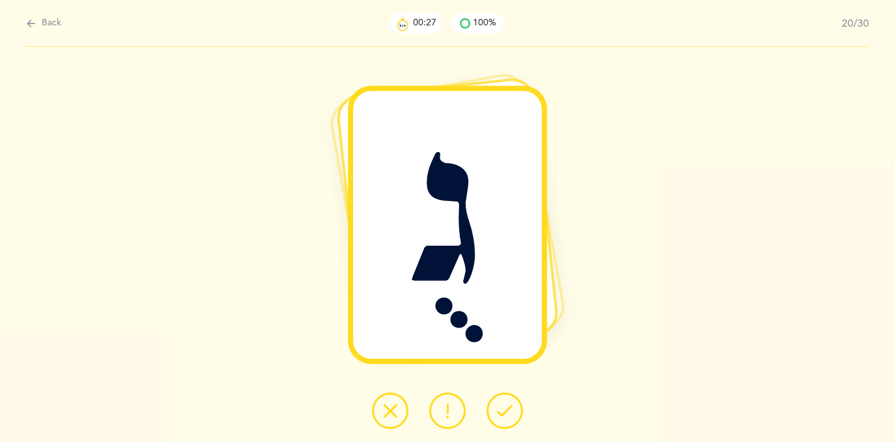
click at [501, 408] on icon at bounding box center [505, 411] width 16 height 16
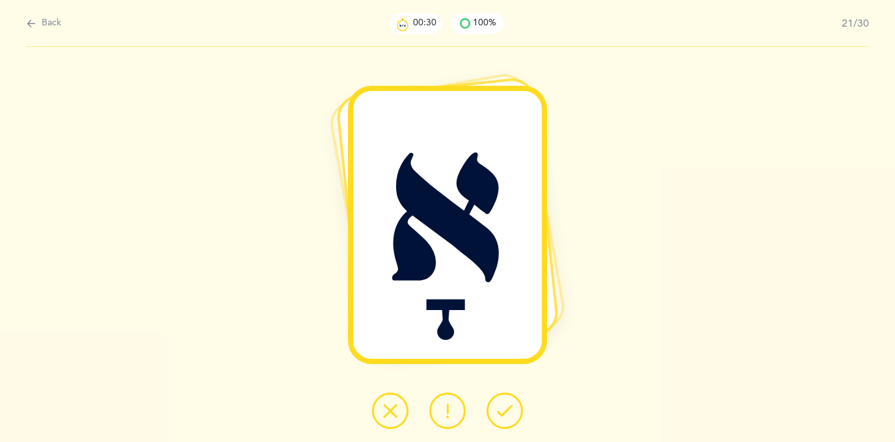
click at [501, 407] on icon at bounding box center [505, 411] width 16 height 16
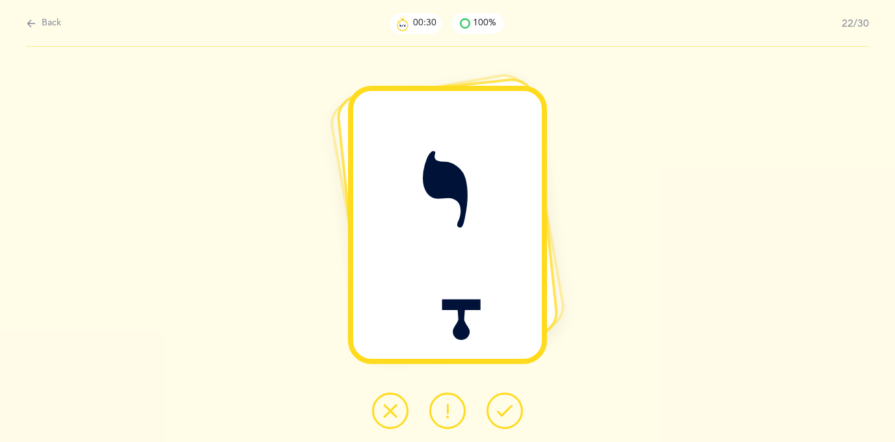
click at [501, 407] on icon at bounding box center [505, 411] width 16 height 16
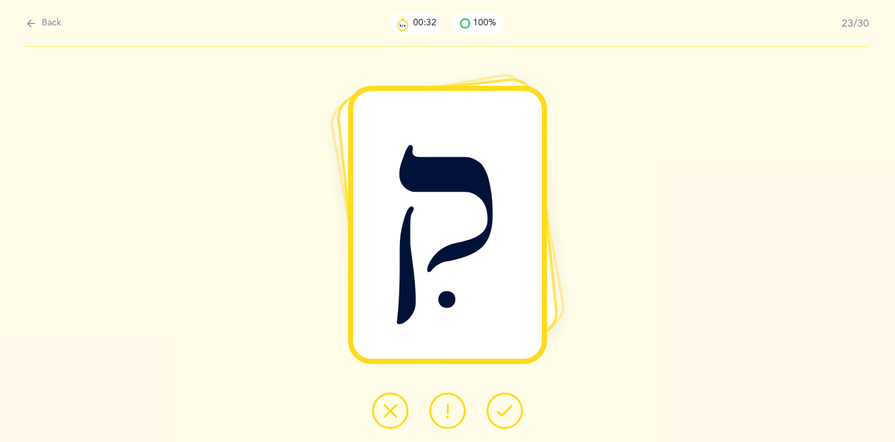
click at [501, 407] on icon at bounding box center [505, 411] width 16 height 16
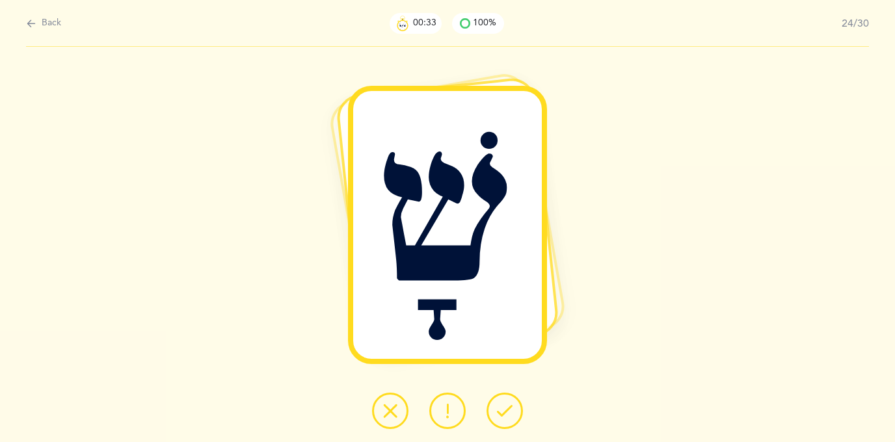
click at [501, 407] on icon at bounding box center [505, 411] width 16 height 16
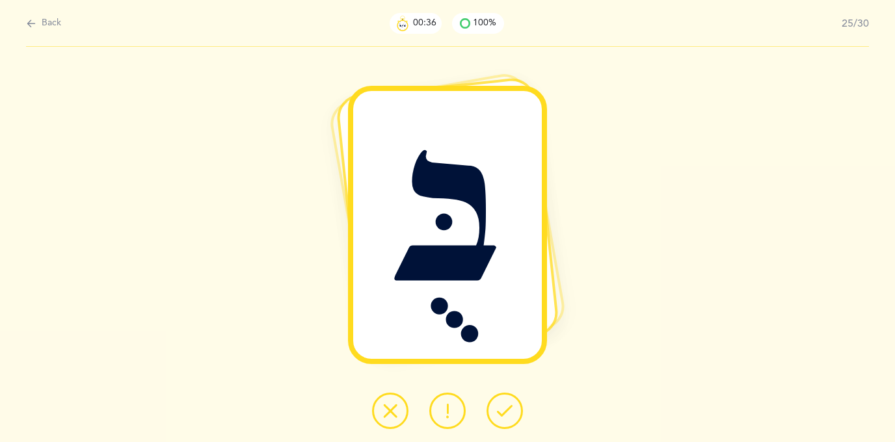
click at [501, 406] on icon at bounding box center [505, 411] width 16 height 16
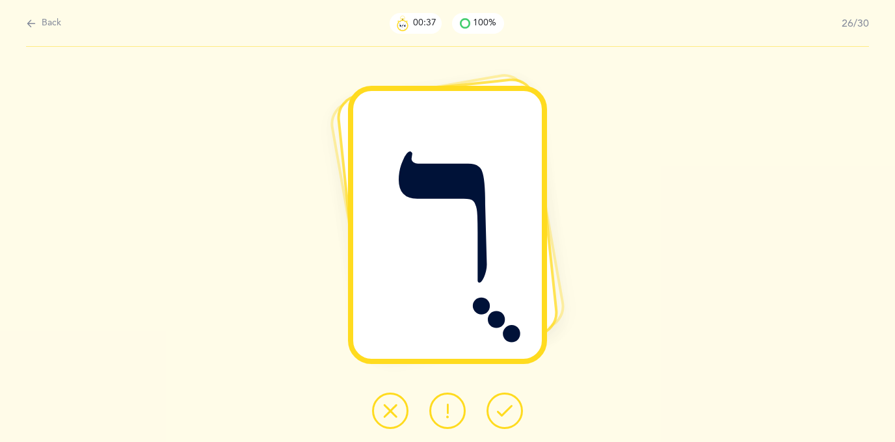
click at [501, 406] on icon at bounding box center [505, 411] width 16 height 16
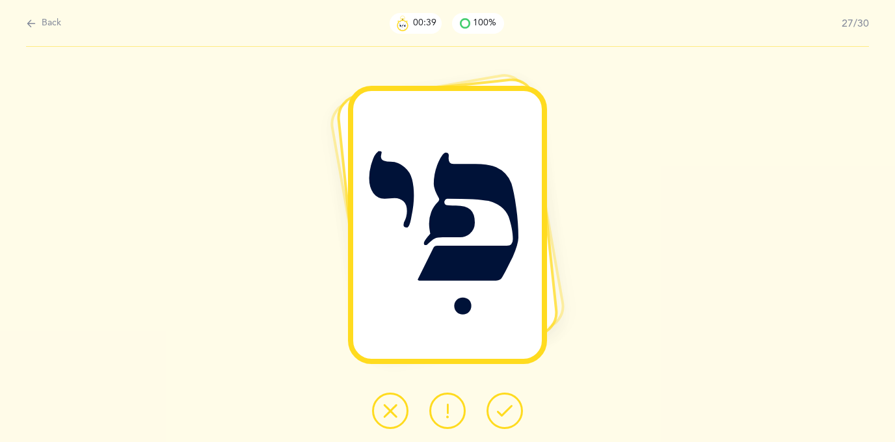
click at [502, 406] on icon at bounding box center [505, 411] width 16 height 16
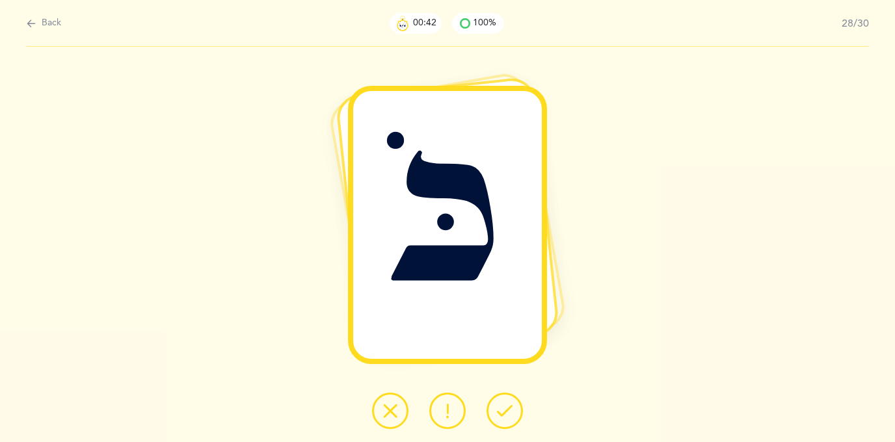
click at [503, 405] on icon at bounding box center [505, 411] width 16 height 16
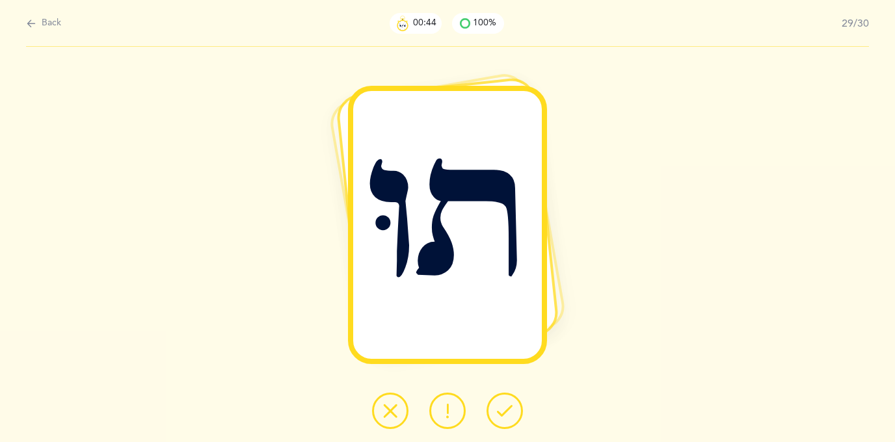
click at [503, 406] on icon at bounding box center [505, 411] width 16 height 16
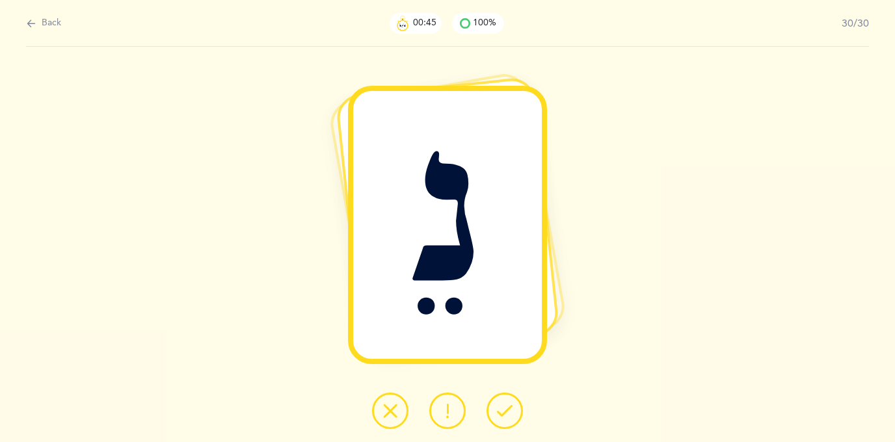
click at [503, 406] on icon at bounding box center [505, 411] width 16 height 16
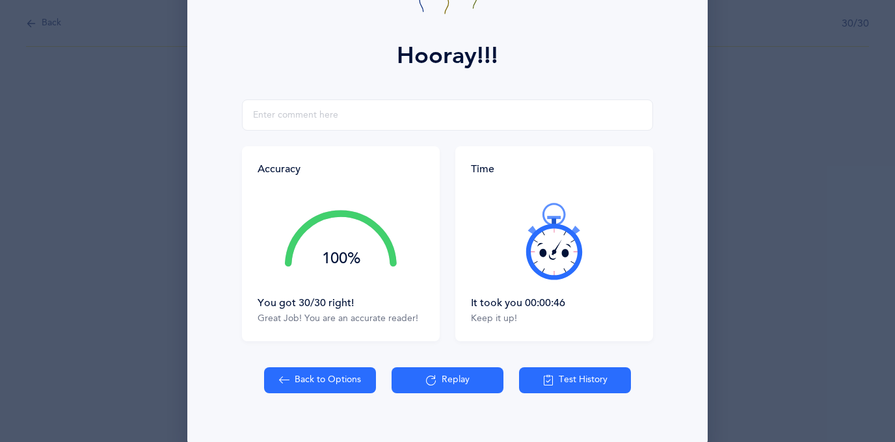
scroll to position [177, 0]
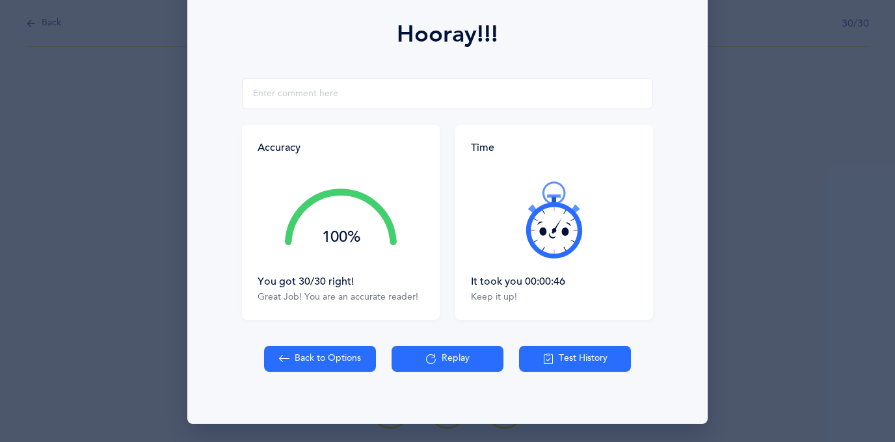
click at [320, 358] on button "Back to Options" at bounding box center [320, 359] width 112 height 26
select select "4"
select select "27"
select select "single"
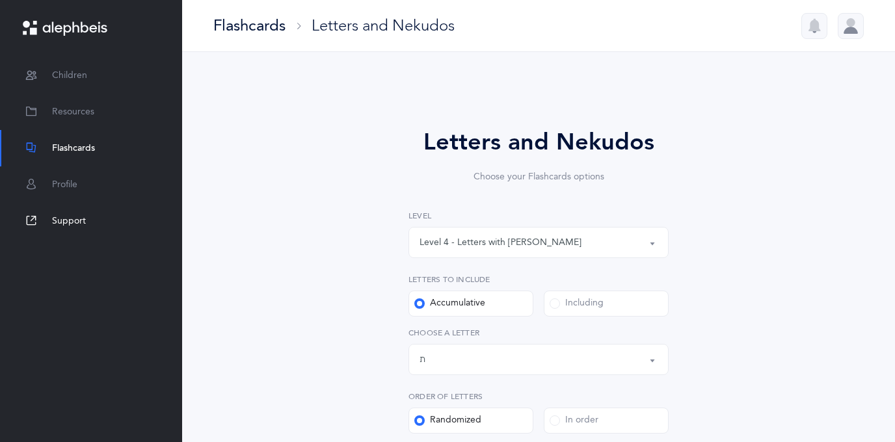
click at [87, 230] on link "Support" at bounding box center [91, 221] width 182 height 36
